Goal: Submit feedback/report problem: Submit feedback/report problem

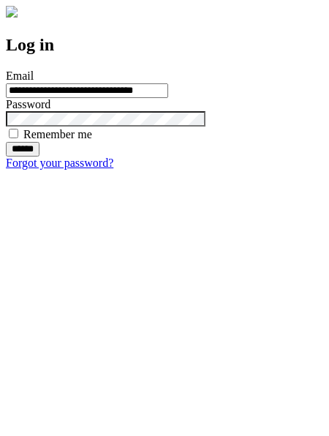
type input "**********"
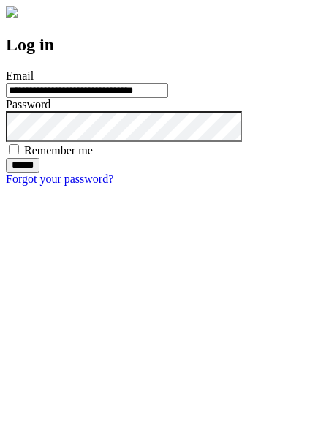
click at [40, 173] on input "******" at bounding box center [23, 165] width 34 height 15
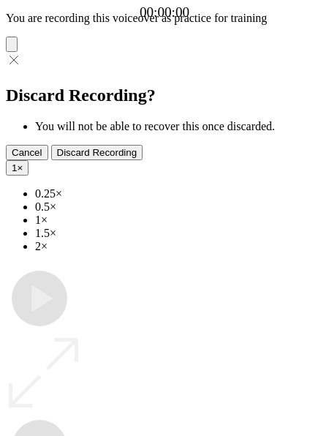
type input "**********"
